Goal: Check status: Check status

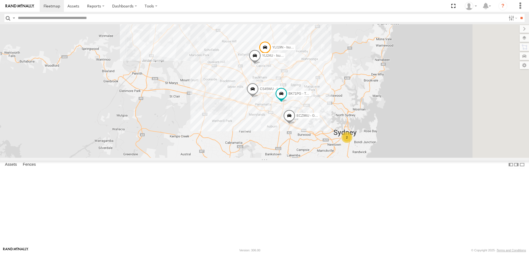
drag, startPoint x: 0, startPoint y: 0, endPoint x: 398, endPoint y: 145, distance: 423.2
click at [398, 145] on div "YLI19N - Isuzu DMAX ECZ96U - Great Wall 2 YLI24U - Isuzu D-MAX CS45WU - LDV EOT…" at bounding box center [264, 91] width 529 height 134
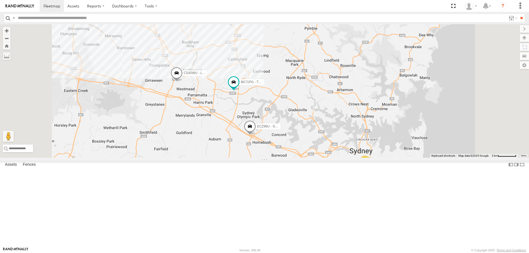
click at [371, 167] on div "2" at bounding box center [365, 161] width 11 height 11
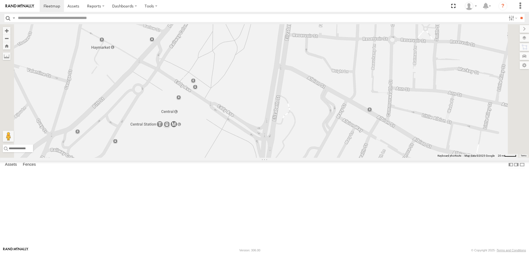
click at [450, 158] on div "YLI19N - Isuzu DMAX ECZ96U - Great Wall YLI24U - Isuzu D-MAX CS45WU - LDV EOT93…" at bounding box center [264, 91] width 529 height 134
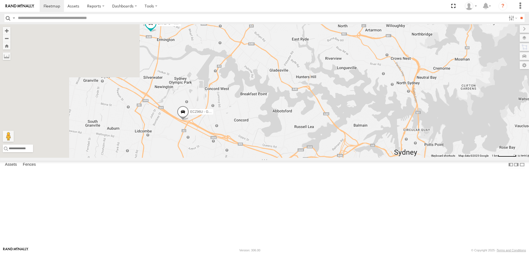
drag, startPoint x: 427, startPoint y: 143, endPoint x: 447, endPoint y: 150, distance: 20.9
click at [447, 150] on div "YLI19N - Isuzu DMAX ECZ96U - Great Wall YLI24U - Isuzu D-MAX CS45WU - LDV EOT93…" at bounding box center [264, 91] width 529 height 134
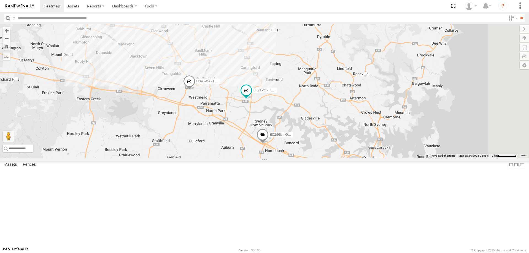
drag, startPoint x: 436, startPoint y: 145, endPoint x: 404, endPoint y: 170, distance: 41.2
click at [404, 158] on div "YLI19N - Isuzu DMAX ECZ96U - Great Wall YLI24U - Isuzu D-MAX CS45WU - LDV EOT93…" at bounding box center [264, 91] width 529 height 134
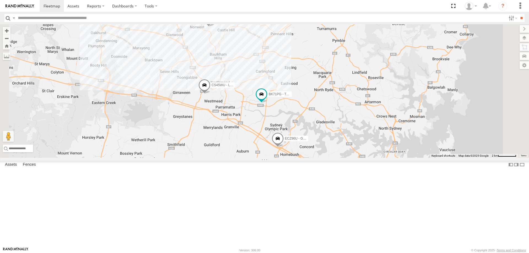
drag, startPoint x: 419, startPoint y: 184, endPoint x: 416, endPoint y: 205, distance: 21.5
click at [416, 158] on div "YLI19N - Isuzu DMAX ECZ96U - Great Wall YLI24U - Isuzu D-MAX CS45WU - LDV EOT93…" at bounding box center [264, 91] width 529 height 134
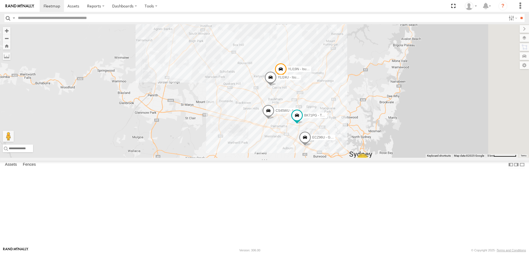
drag, startPoint x: 409, startPoint y: 198, endPoint x: 400, endPoint y: 188, distance: 13.1
click at [400, 158] on div "YLI19N - Isuzu DMAX ECZ96U - Great Wall YLI24U - Isuzu D-MAX CS45WU - LDV EOT93…" at bounding box center [264, 91] width 529 height 134
click at [311, 146] on span at bounding box center [305, 138] width 12 height 15
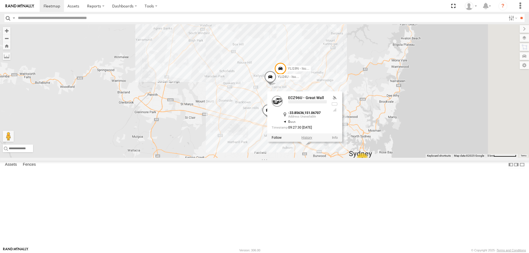
click at [312, 139] on label at bounding box center [306, 138] width 11 height 4
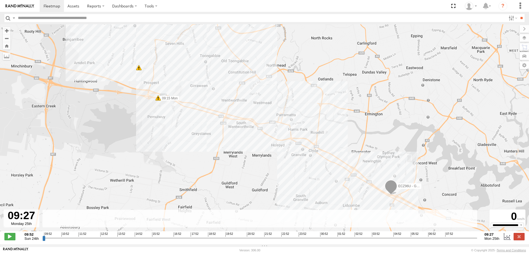
drag, startPoint x: 42, startPoint y: 242, endPoint x: 488, endPoint y: 238, distance: 445.3
type input "**********"
click at [477, 238] on input "range" at bounding box center [259, 238] width 435 height 5
click at [519, 239] on label at bounding box center [519, 236] width 11 height 7
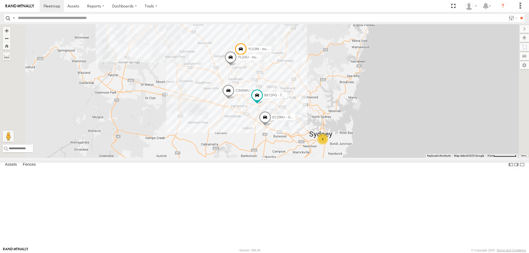
drag, startPoint x: 337, startPoint y: 194, endPoint x: 297, endPoint y: 173, distance: 45.9
click at [298, 158] on div "ECZ96U - Great Wall CS45WU - LDV BK71PG - Toyota Hiace YLI19N - Isuzu DMAX 2 YL…" at bounding box center [264, 91] width 529 height 134
